Goal: Navigation & Orientation: Understand site structure

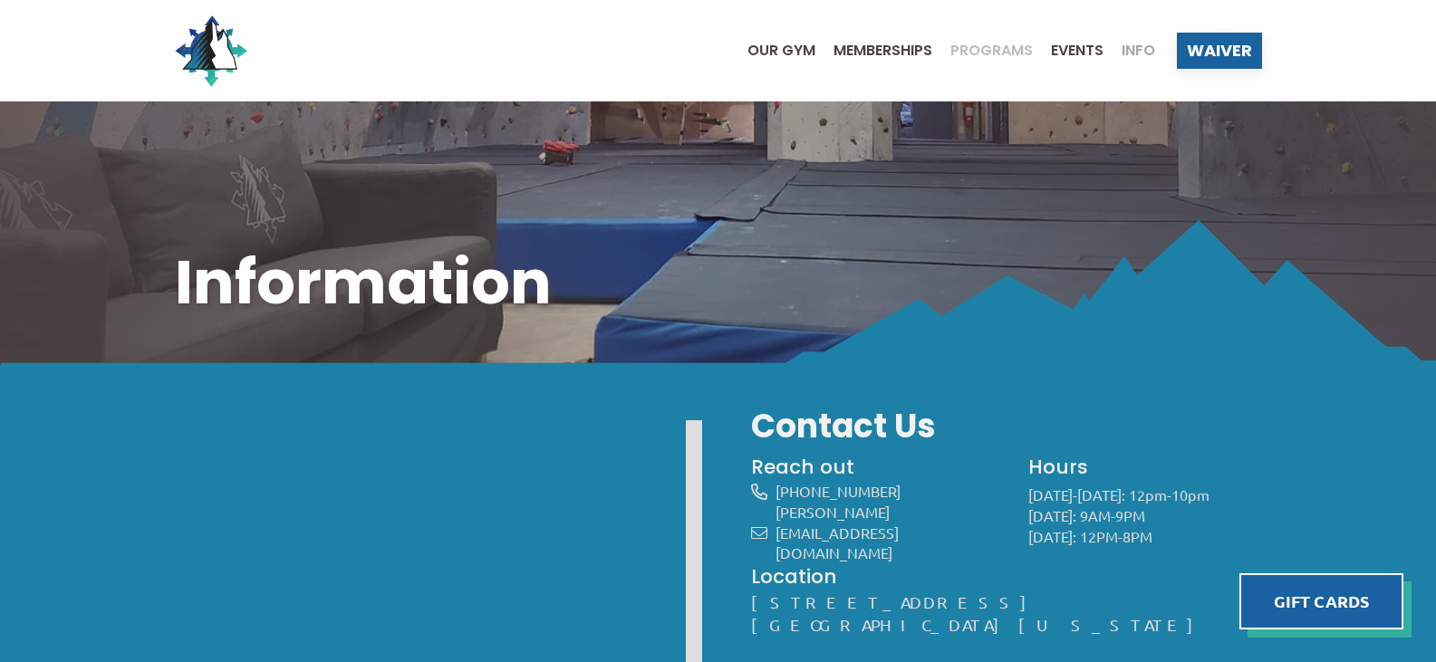
click at [1002, 49] on span "Programs" at bounding box center [991, 50] width 82 height 14
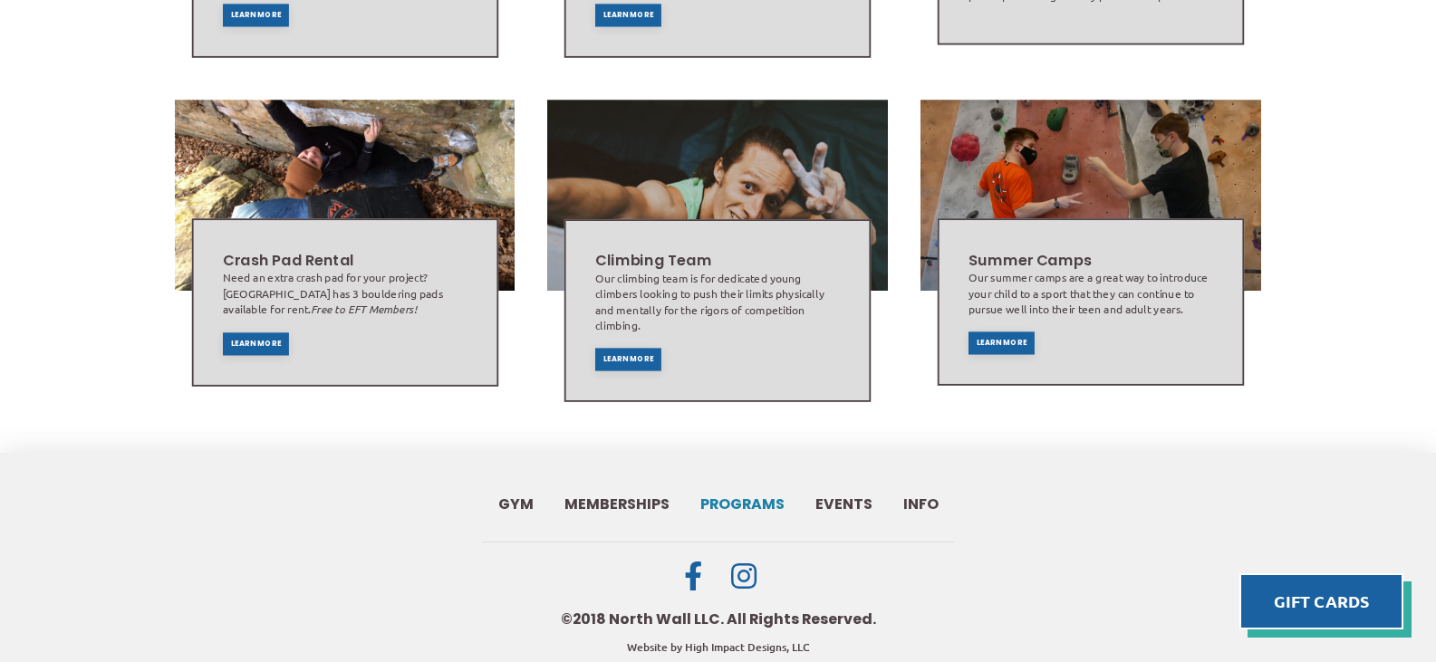
scroll to position [1254, 0]
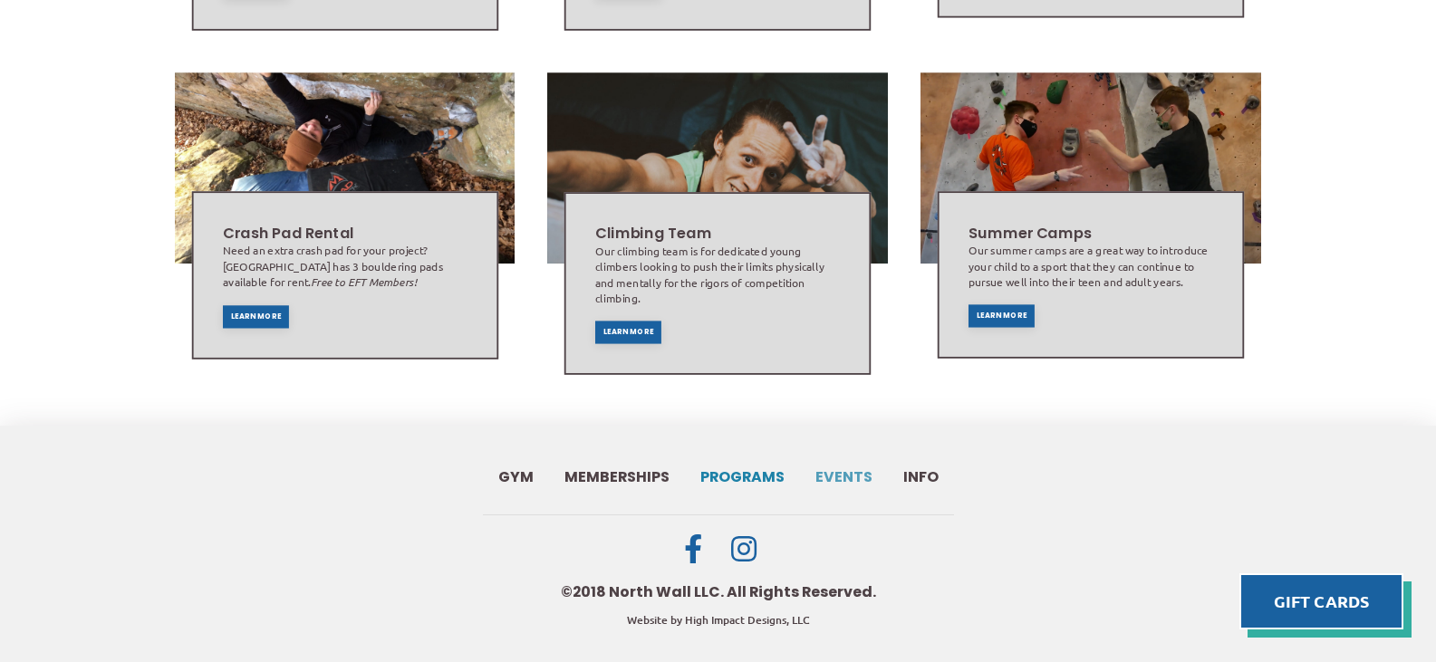
click at [862, 470] on span "Events" at bounding box center [843, 477] width 57 height 14
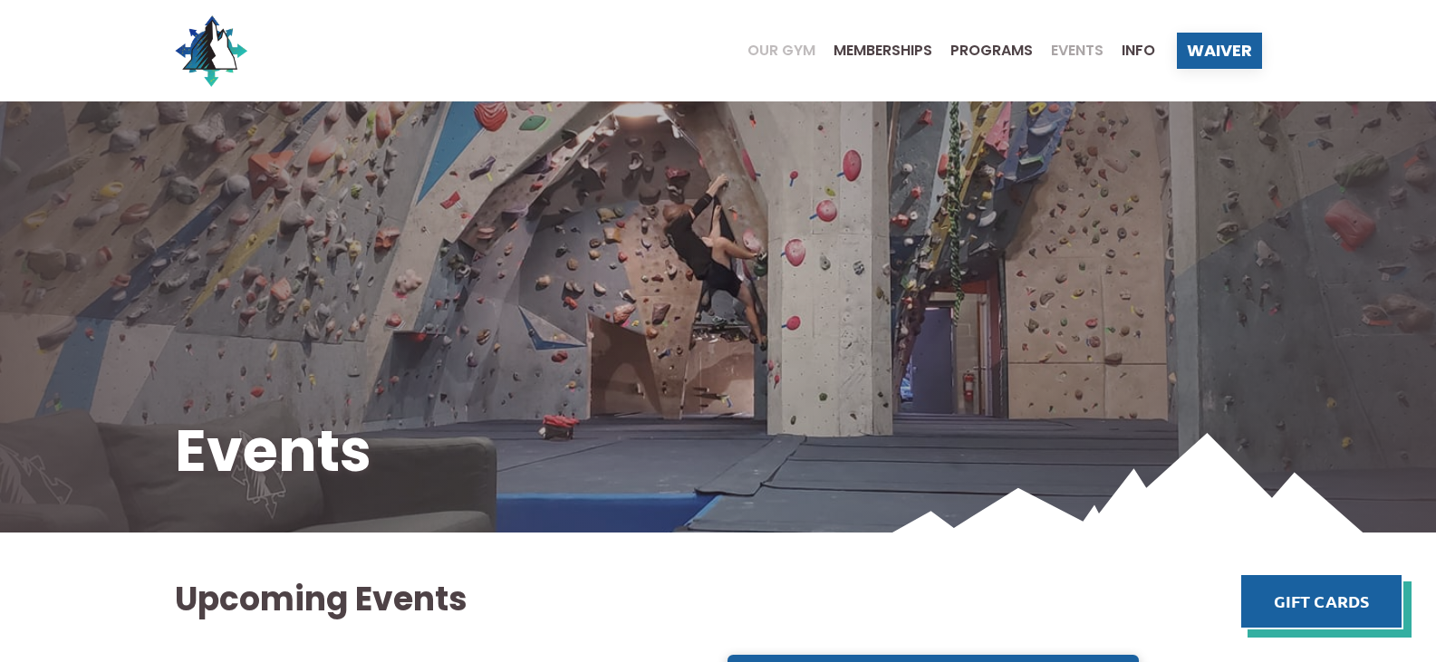
click at [769, 53] on span "Our Gym" at bounding box center [781, 50] width 68 height 14
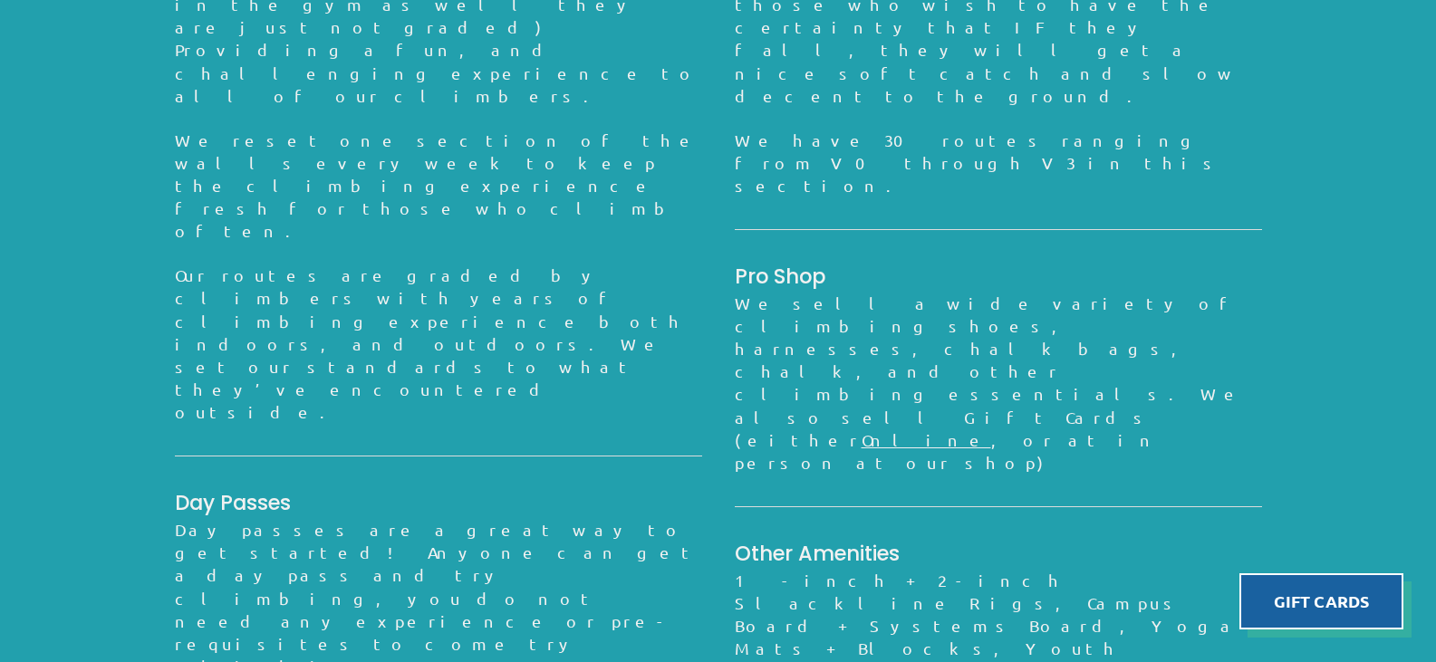
scroll to position [1758, 0]
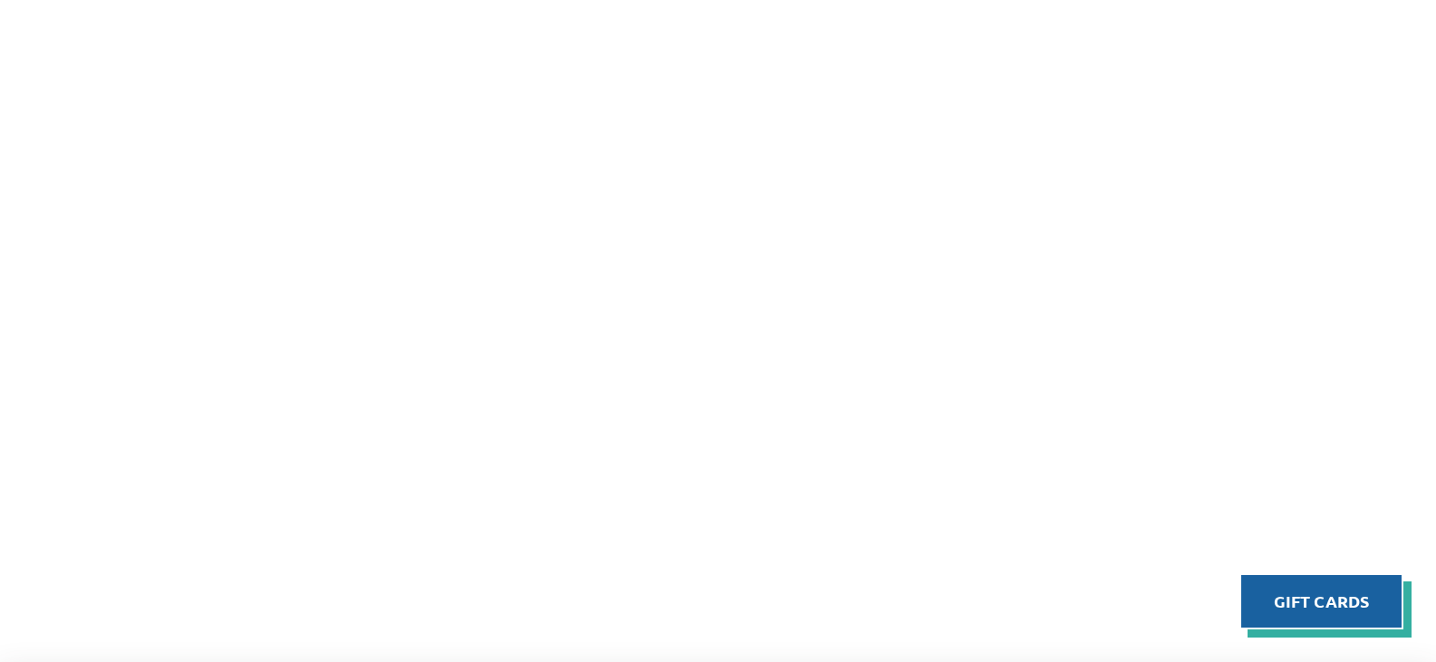
scroll to position [1359, 0]
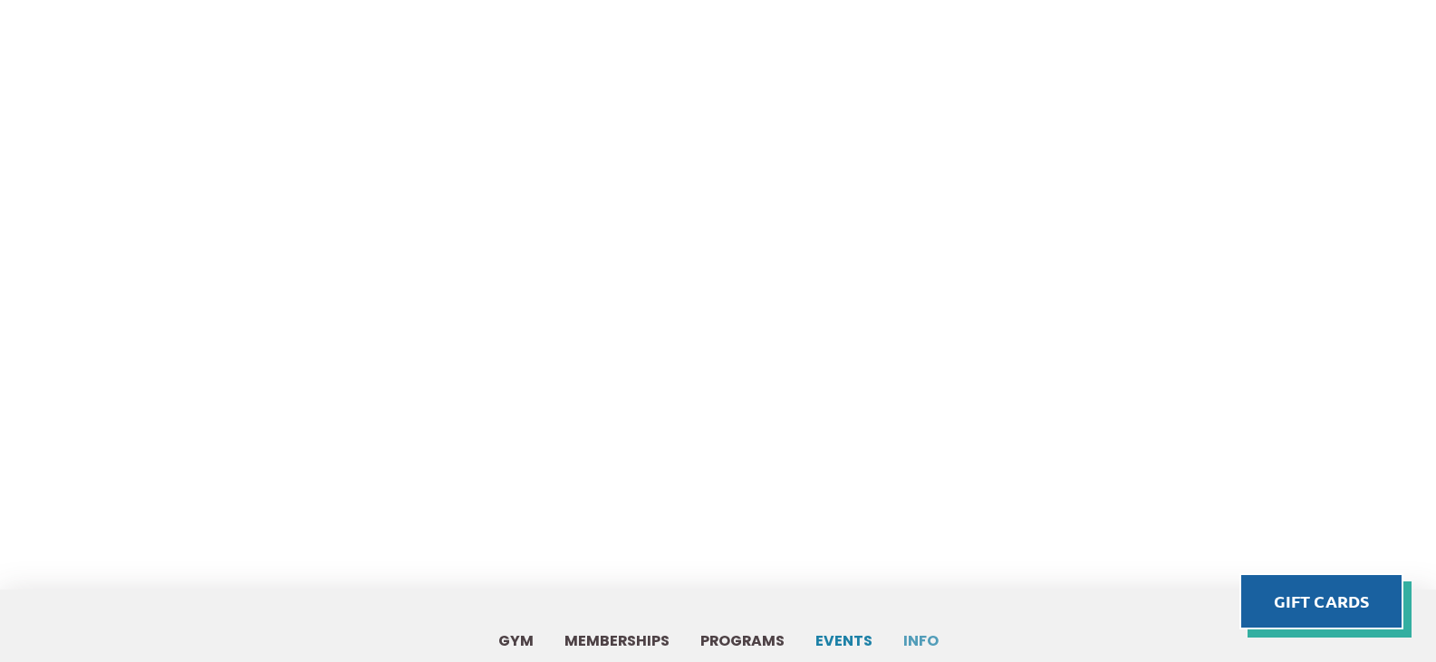
click at [903, 634] on span "Info" at bounding box center [920, 641] width 35 height 14
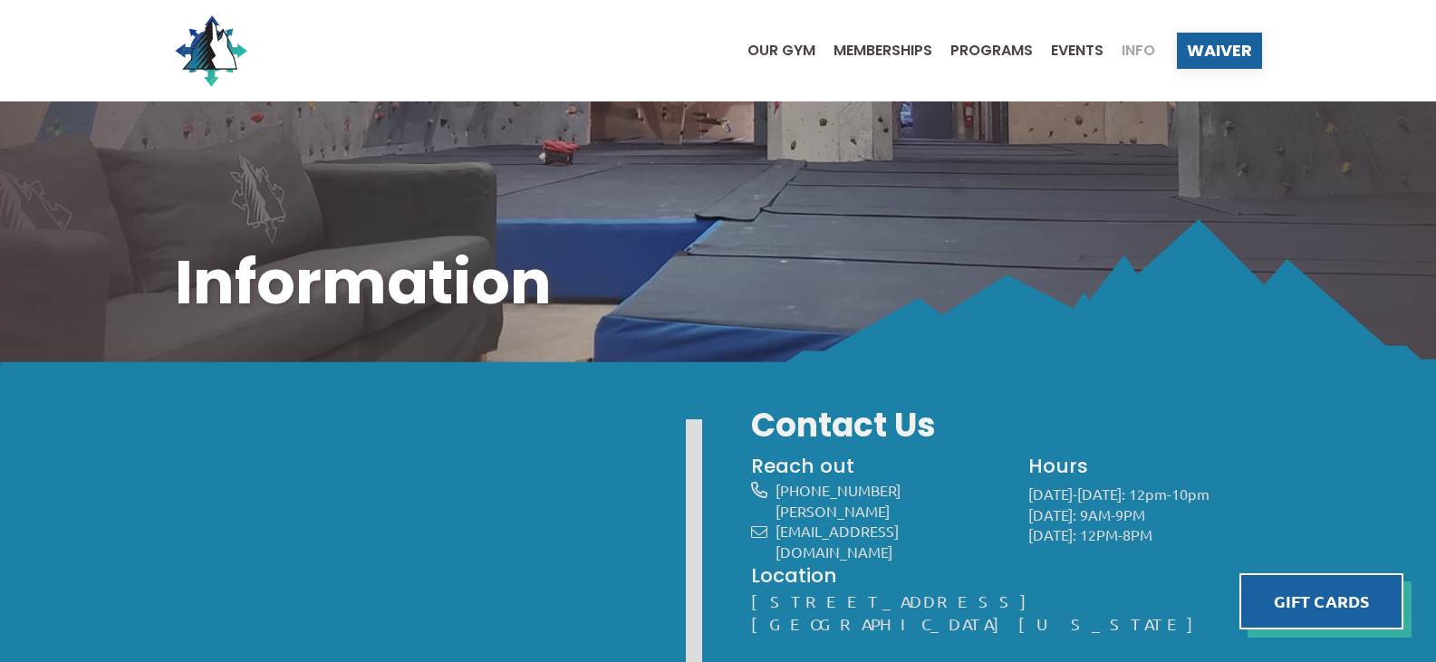
click at [788, 40] on ul "Our Gym Memberships Programs Events Info" at bounding box center [942, 50] width 426 height 72
click at [785, 49] on span "Our Gym" at bounding box center [781, 50] width 68 height 14
